Goal: Transaction & Acquisition: Purchase product/service

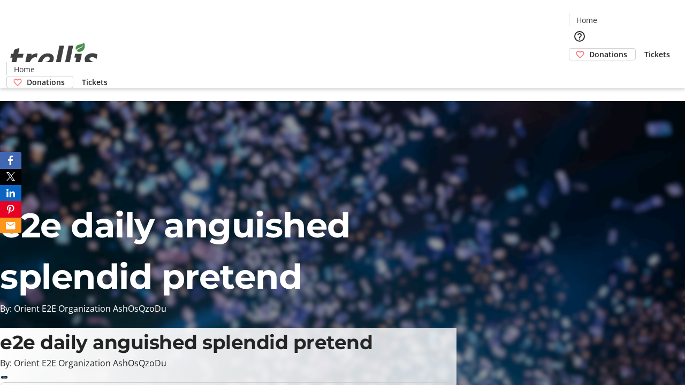
click at [589, 49] on span "Donations" at bounding box center [608, 54] width 38 height 11
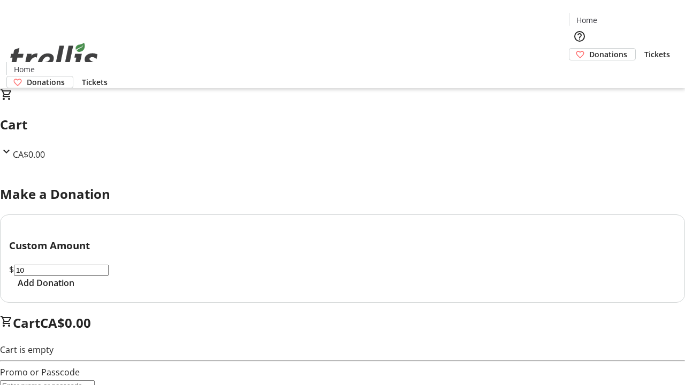
click at [74, 290] on span "Add Donation" at bounding box center [46, 283] width 57 height 13
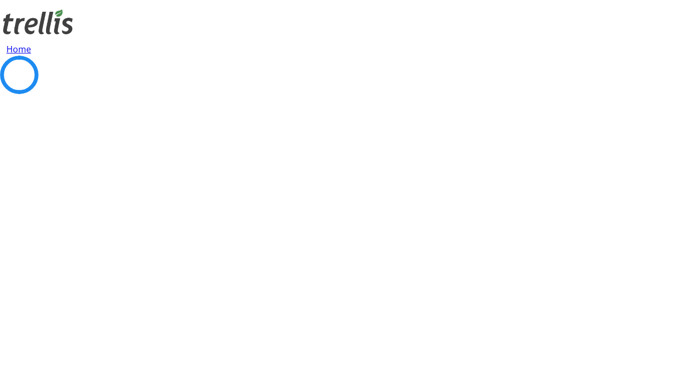
select select "CA"
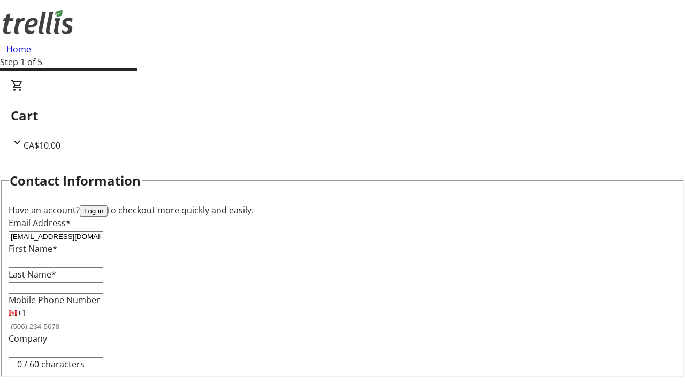
type input "[EMAIL_ADDRESS][DOMAIN_NAME]"
type input "Chauncey"
type input "Bashirian"
type input "[STREET_ADDRESS][PERSON_NAME]"
type input "Kelowna"
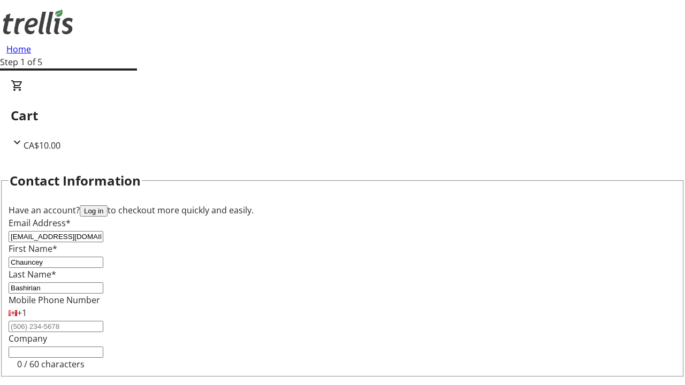
select select "BC"
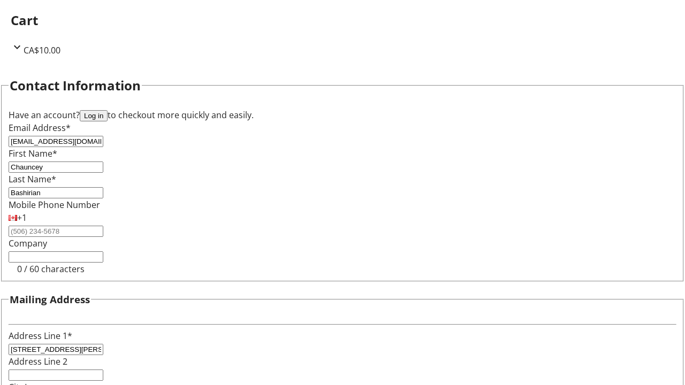
type input "Kelowna"
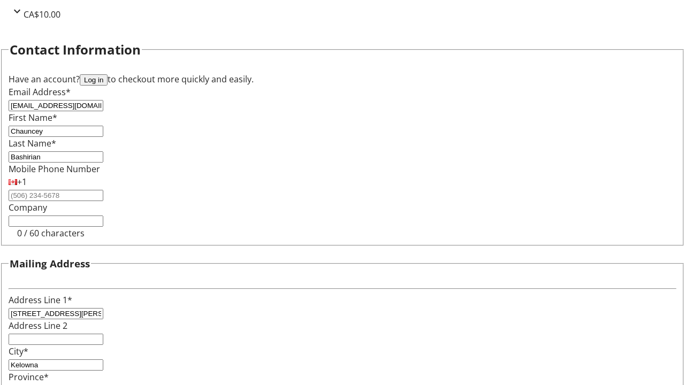
type input "V1Y 0C2"
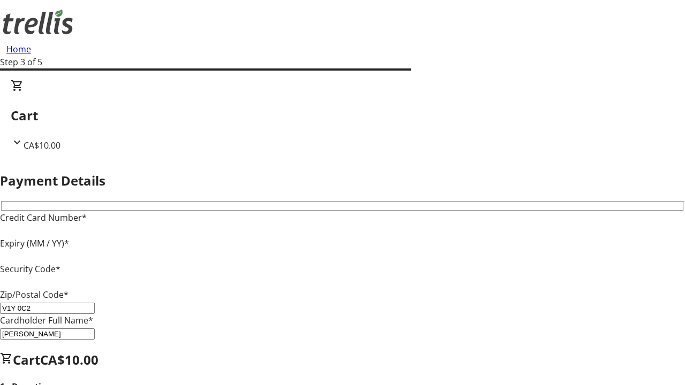
type input "V1Y 0C2"
